Goal: Task Accomplishment & Management: Manage account settings

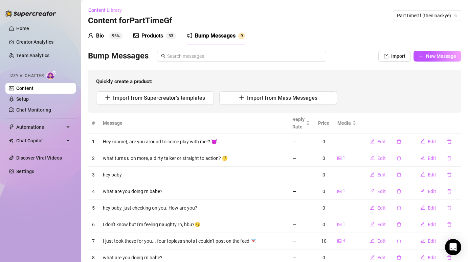
scroll to position [7, 0]
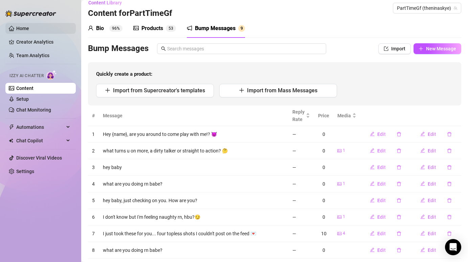
click at [21, 30] on link "Home" at bounding box center [22, 28] width 13 height 5
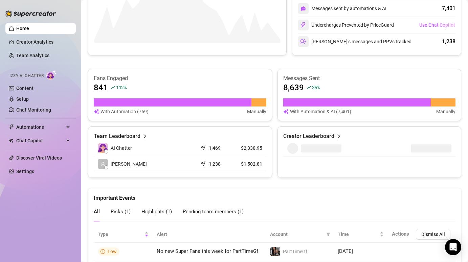
scroll to position [376, 0]
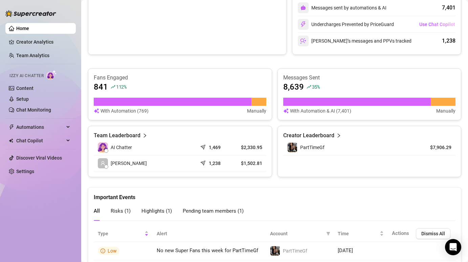
click at [331, 136] on article "Creator Leaderboard" at bounding box center [308, 136] width 51 height 8
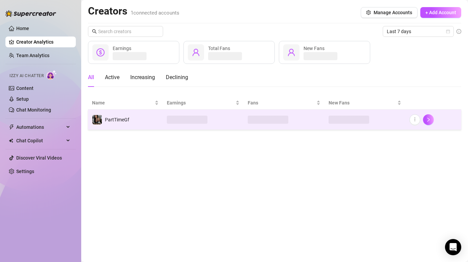
click at [325, 115] on td at bounding box center [364, 120] width 81 height 20
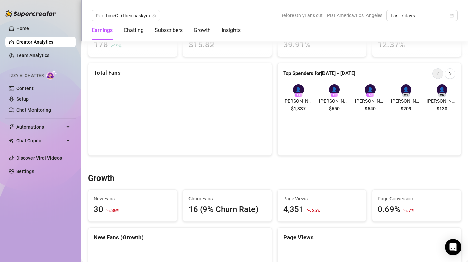
scroll to position [443, 0]
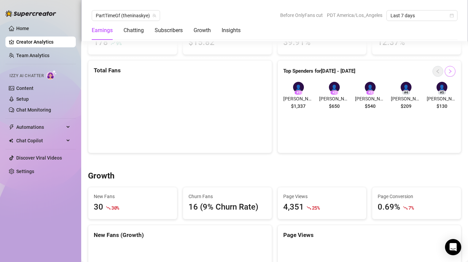
click at [451, 71] on icon "right" at bounding box center [449, 71] width 5 height 5
click at [450, 71] on icon "right" at bounding box center [449, 71] width 5 height 5
click at [440, 71] on icon "left" at bounding box center [437, 71] width 5 height 5
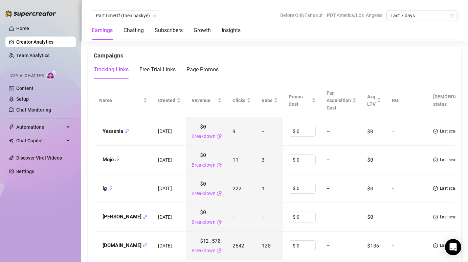
scroll to position [740, 0]
click at [163, 75] on div "Free Trial Links" at bounding box center [157, 69] width 36 height 19
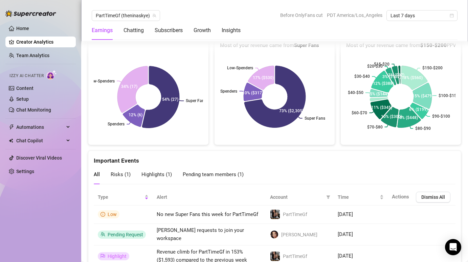
scroll to position [1441, 0]
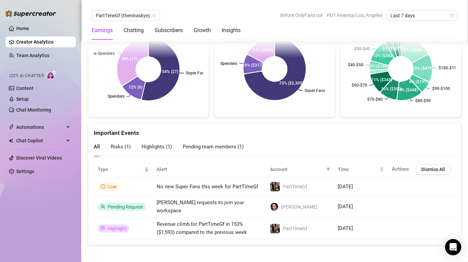
click at [221, 148] on span "Pending team members ( 1 )" at bounding box center [213, 147] width 61 height 6
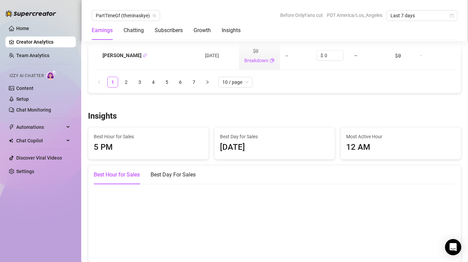
scroll to position [1068, 0]
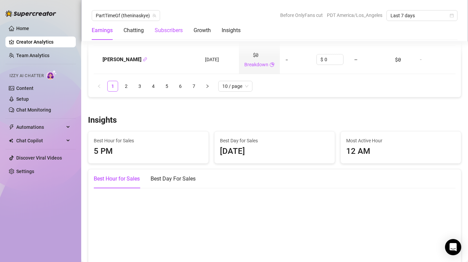
click at [175, 28] on div "Subscribers" at bounding box center [169, 30] width 28 height 8
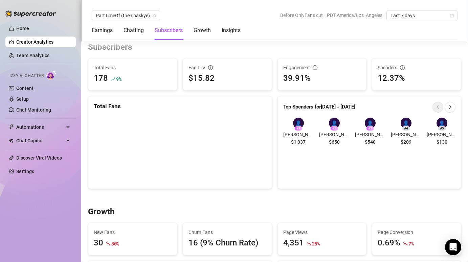
scroll to position [404, 0]
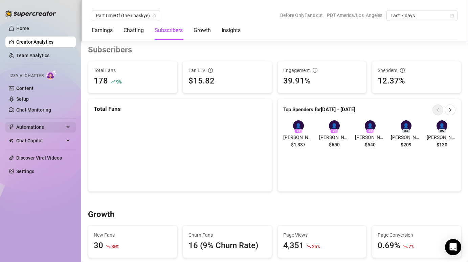
click at [40, 129] on span "Automations" at bounding box center [40, 127] width 48 height 11
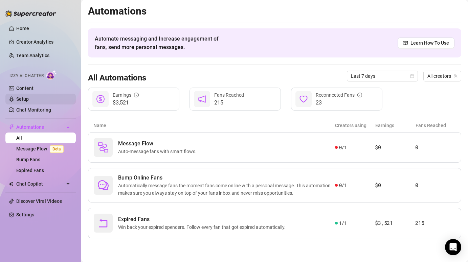
click at [25, 97] on link "Setup" at bounding box center [22, 98] width 13 height 5
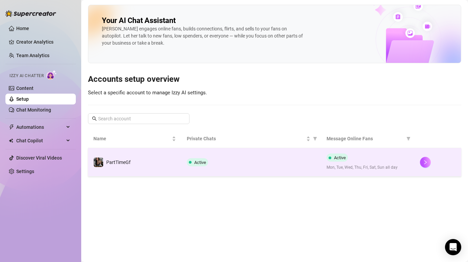
click at [144, 161] on td "PartTimeGf" at bounding box center [134, 162] width 93 height 28
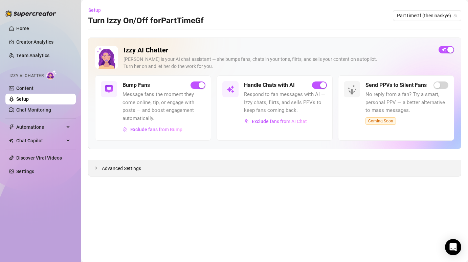
click at [104, 169] on span "Advanced Settings" at bounding box center [121, 168] width 39 height 7
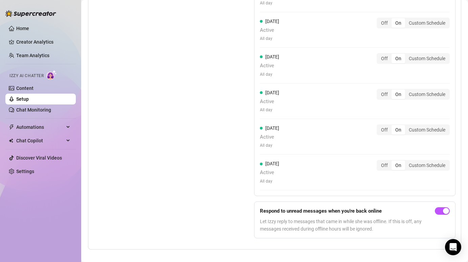
scroll to position [636, 0]
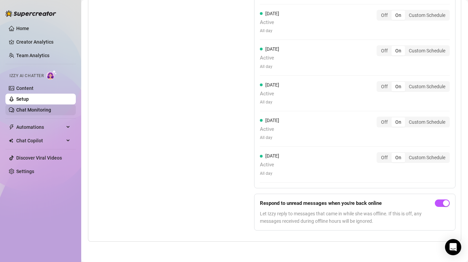
click at [40, 111] on link "Chat Monitoring" at bounding box center [33, 109] width 35 height 5
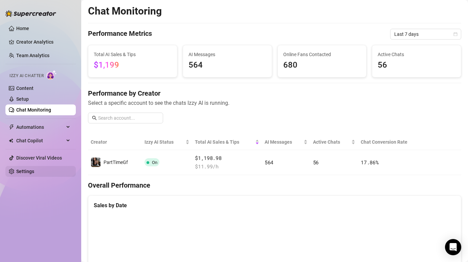
click at [27, 171] on link "Settings" at bounding box center [25, 171] width 18 height 5
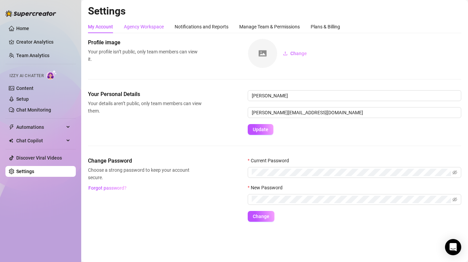
click at [144, 27] on div "Agency Workspace" at bounding box center [144, 26] width 40 height 7
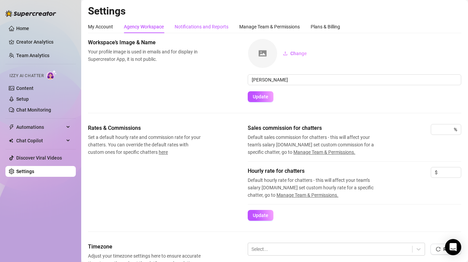
click at [188, 26] on div "Notifications and Reports" at bounding box center [201, 26] width 54 height 7
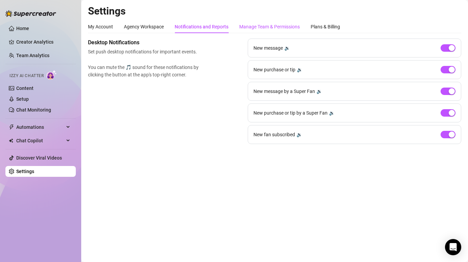
click at [276, 26] on div "Manage Team & Permissions" at bounding box center [269, 26] width 61 height 7
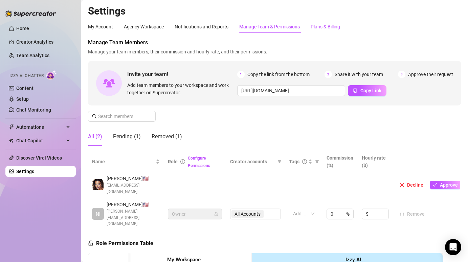
click at [319, 25] on div "Plans & Billing" at bounding box center [324, 26] width 29 height 7
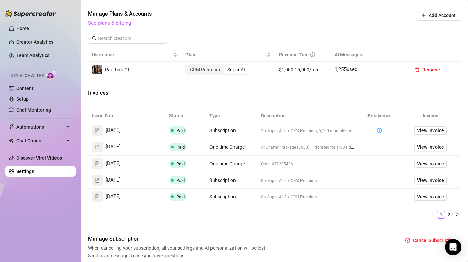
scroll to position [225, 0]
click at [423, 178] on span "View Invoice" at bounding box center [430, 179] width 27 height 7
click at [426, 196] on span "View Invoice" at bounding box center [430, 196] width 27 height 7
click at [211, 70] on div "CRM Premium" at bounding box center [205, 69] width 38 height 9
click at [188, 66] on input "CRM Premium" at bounding box center [188, 66] width 0 height 0
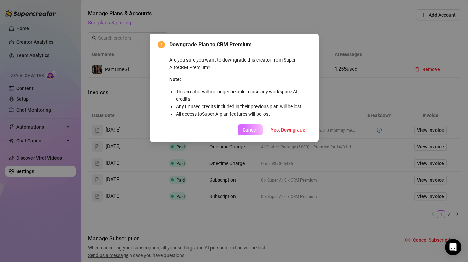
click at [244, 129] on span "Cancel" at bounding box center [249, 129] width 15 height 5
